Goal: Transaction & Acquisition: Purchase product/service

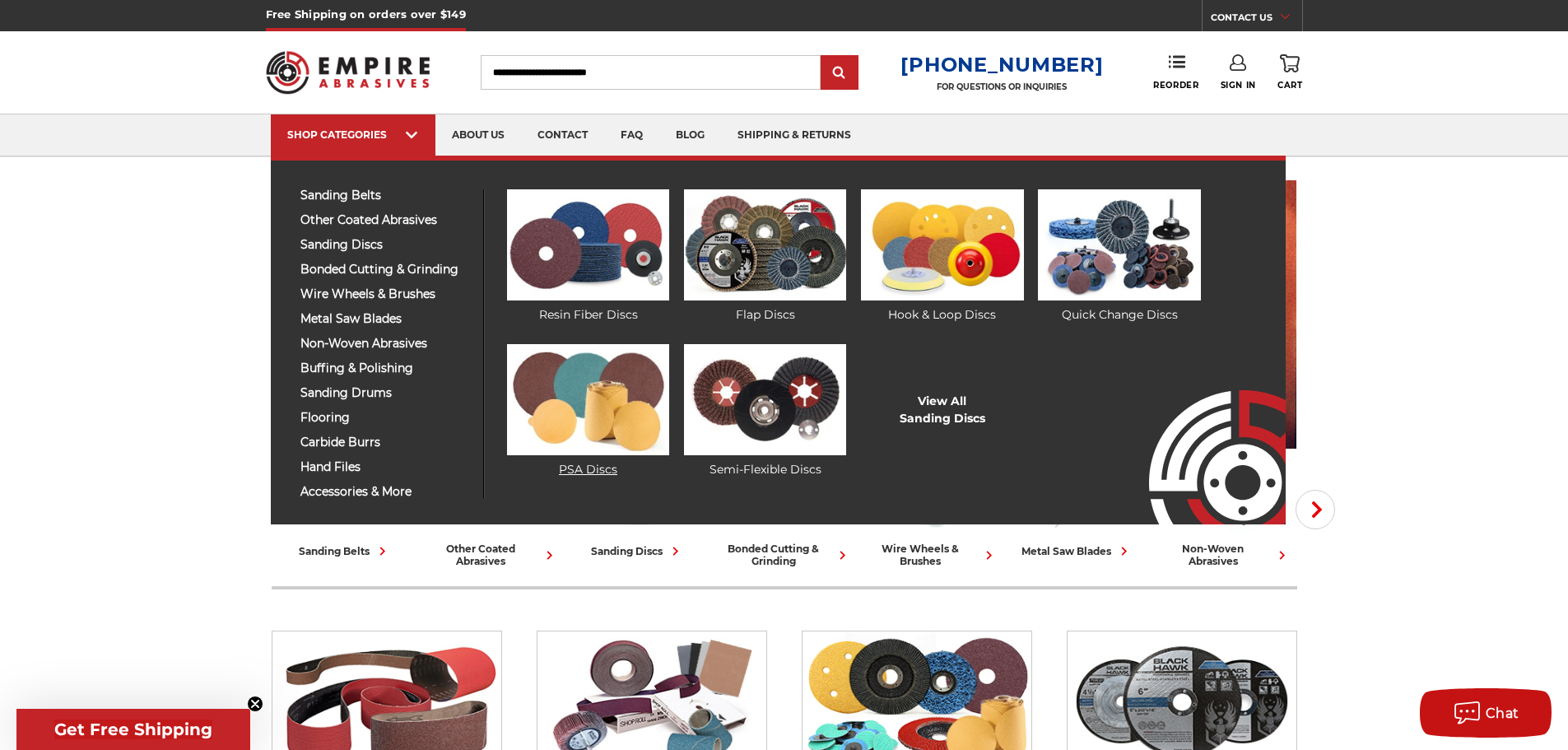
click at [554, 383] on img at bounding box center [588, 400] width 162 height 111
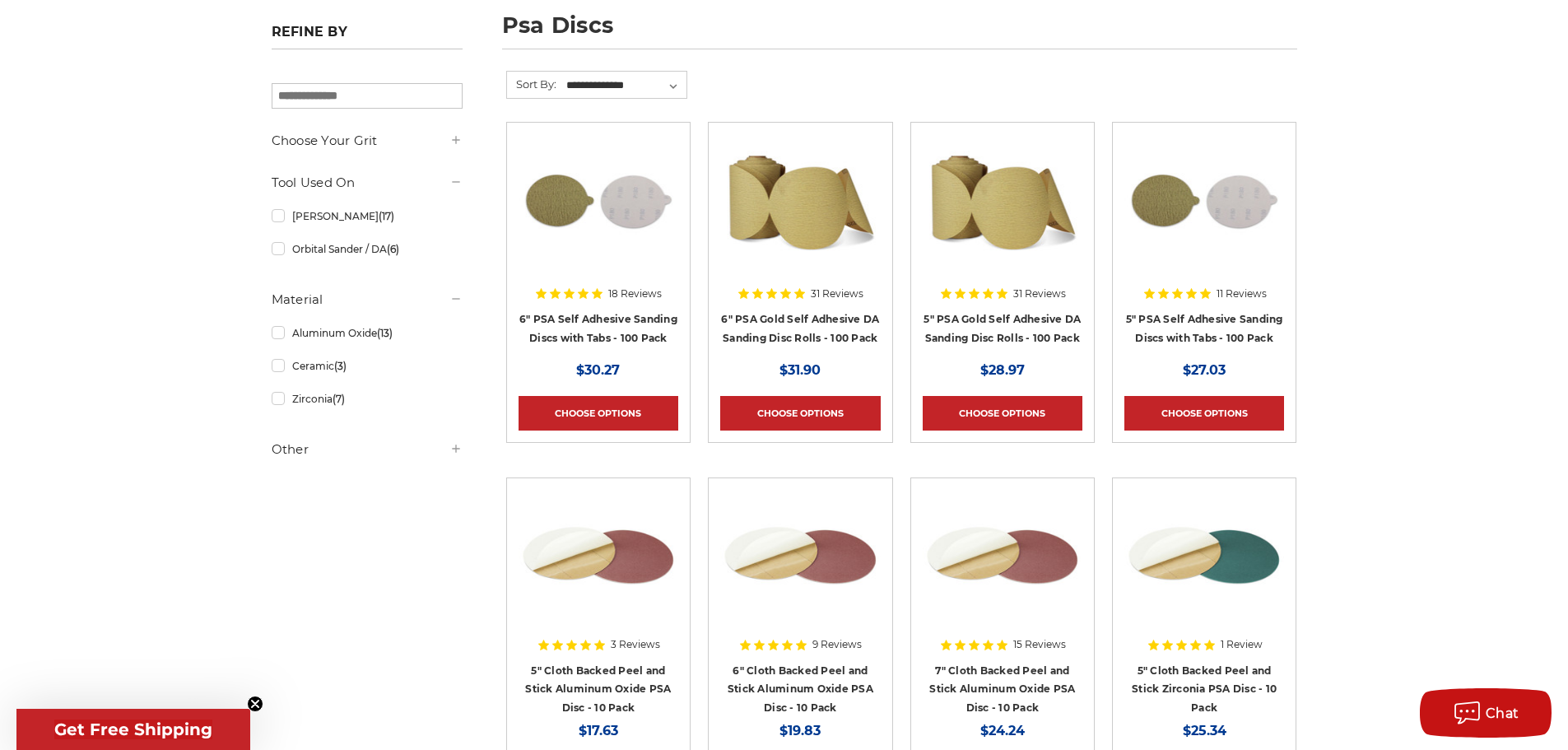
scroll to position [165, 0]
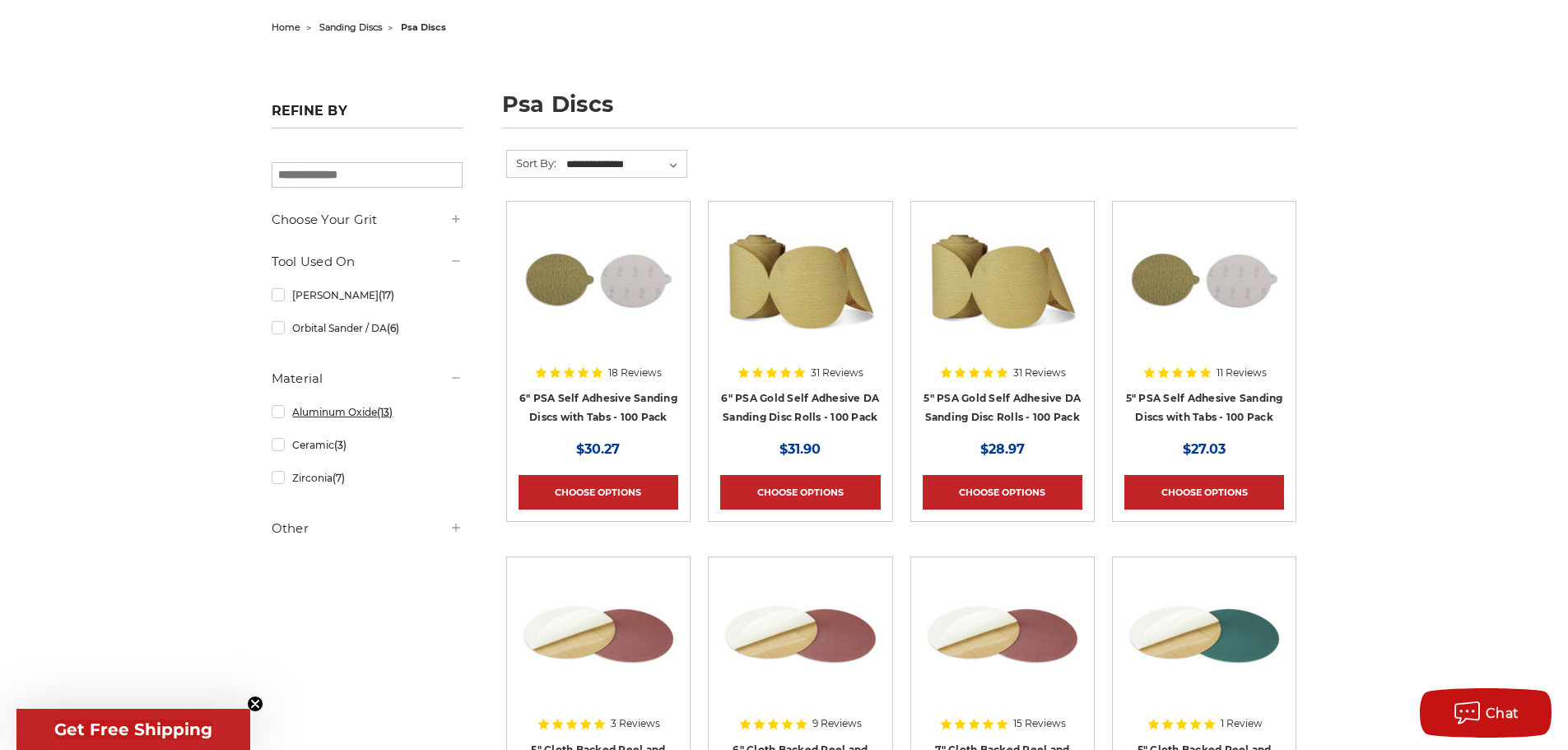
click at [282, 413] on link "Aluminum Oxide (13)" at bounding box center [367, 412] width 191 height 29
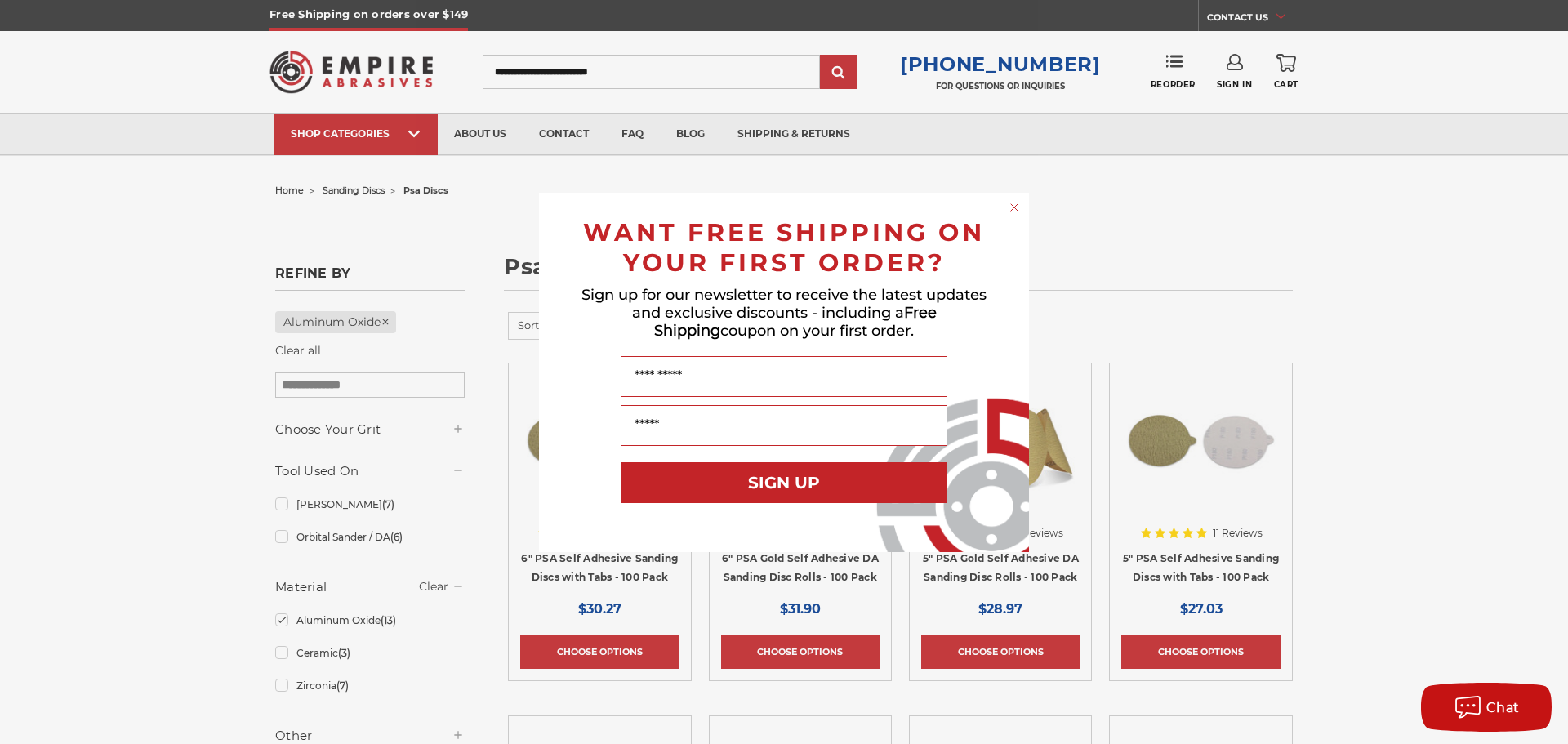
click at [1019, 204] on circle "Close dialog" at bounding box center [1014, 207] width 16 height 16
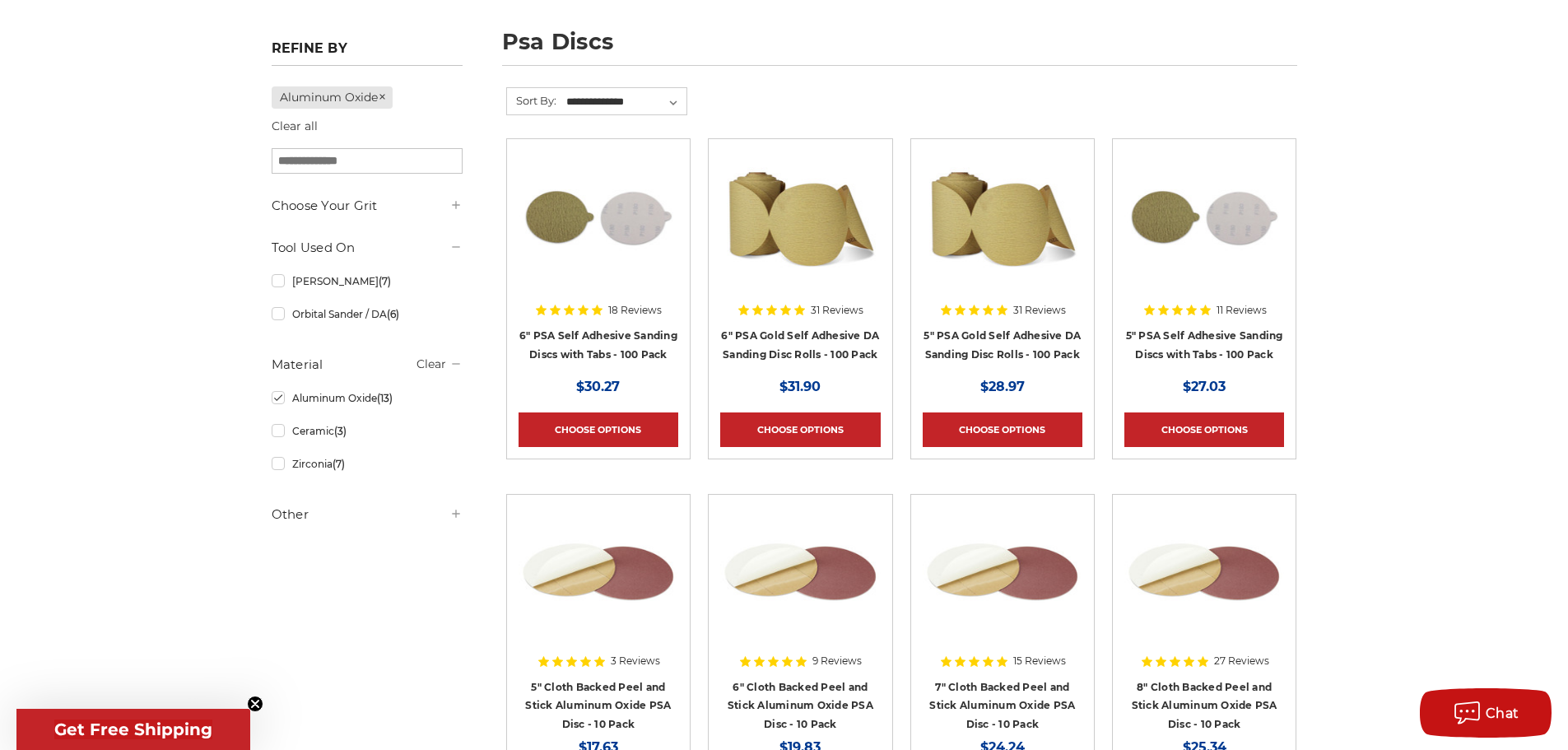
scroll to position [247, 0]
